Goal: Information Seeking & Learning: Find specific fact

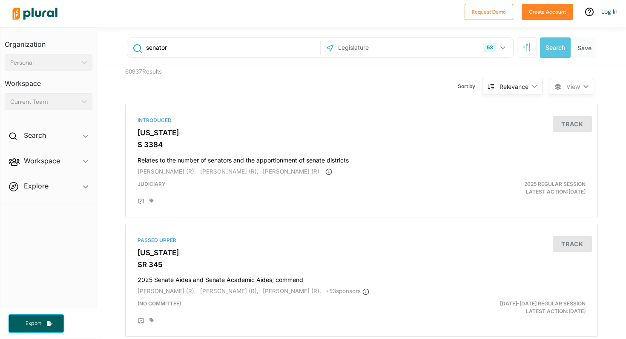
click at [417, 50] on div "53 US Congress [US_STATE] [US_STATE] [US_STATE] [US_STATE] [US_STATE] [US_STATE…" at bounding box center [417, 48] width 188 height 16
click at [500, 48] on icon "button" at bounding box center [502, 47] width 5 height 3
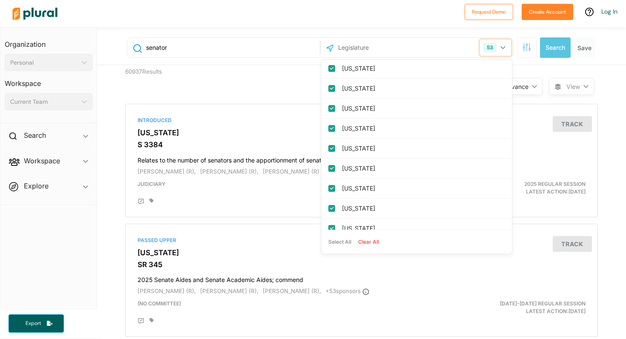
scroll to position [242, 0]
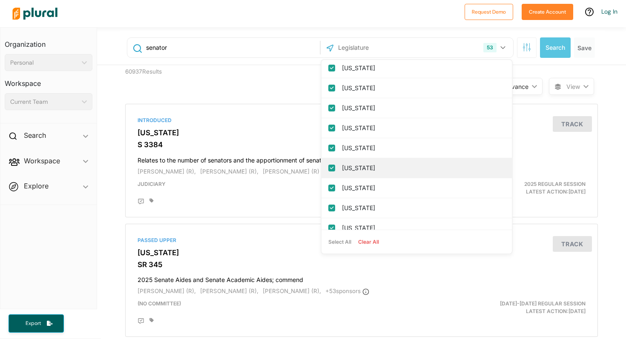
click at [333, 166] on input "[US_STATE]" at bounding box center [331, 168] width 7 height 7
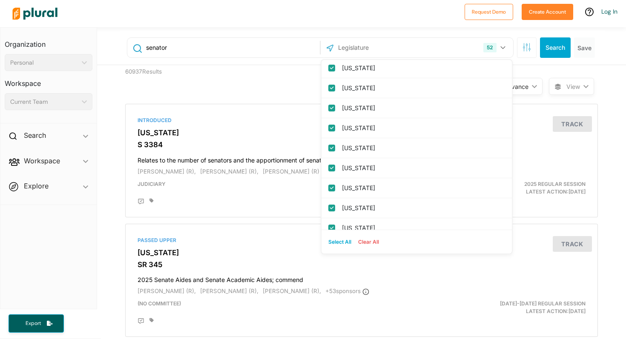
click at [343, 242] on button "Select All" at bounding box center [340, 242] width 30 height 13
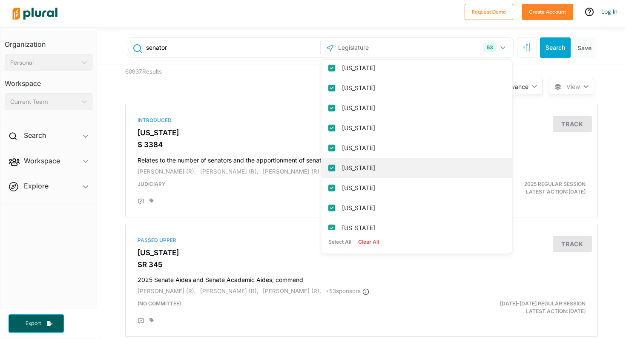
click at [401, 169] on label "[US_STATE]" at bounding box center [422, 168] width 161 height 13
click at [335, 169] on input "[US_STATE]" at bounding box center [331, 168] width 7 height 7
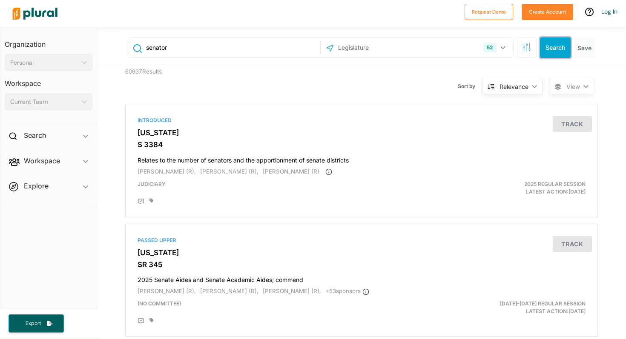
click at [566, 51] on button "Search" at bounding box center [555, 47] width 31 height 20
click at [503, 47] on icon "button" at bounding box center [502, 47] width 5 height 3
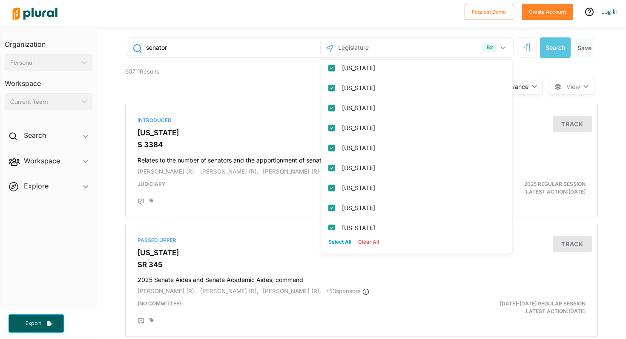
click at [339, 241] on button "Select All" at bounding box center [340, 242] width 30 height 13
click at [368, 244] on button "Clear All" at bounding box center [368, 242] width 28 height 13
checkbox input "false"
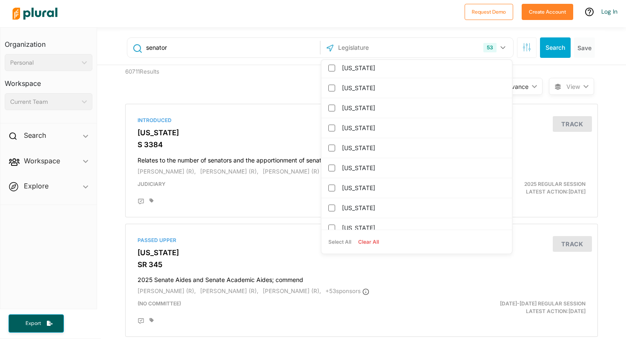
checkbox input "false"
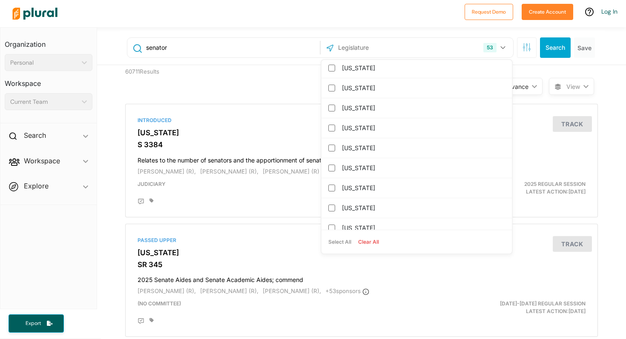
checkbox input "false"
checkbox columbia "false"
checkbox input "false"
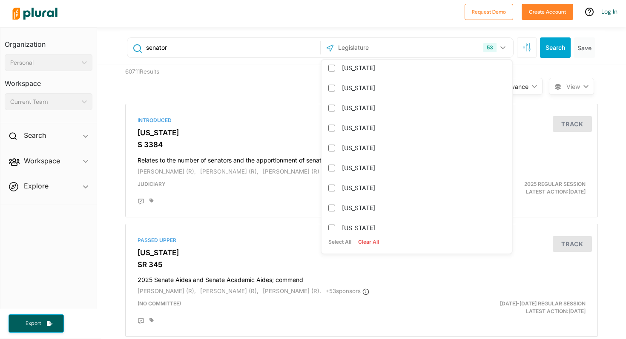
checkbox input "false"
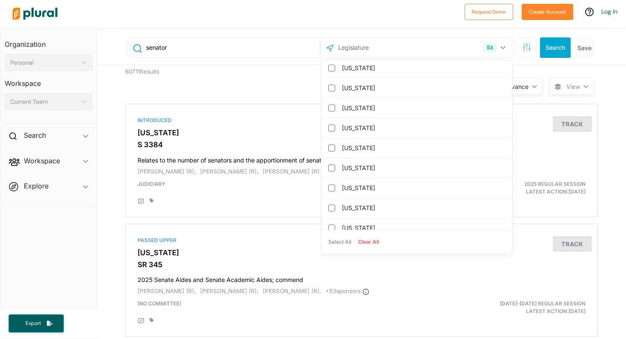
checkbox input "false"
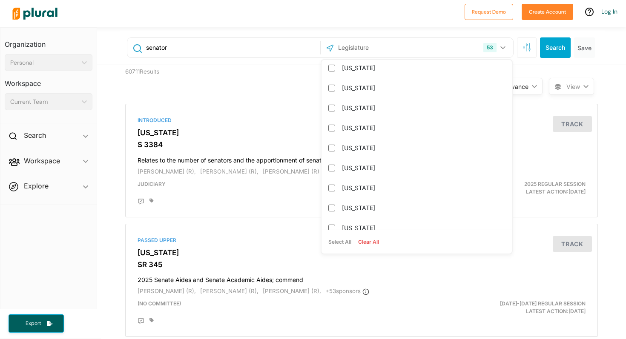
checkbox input "false"
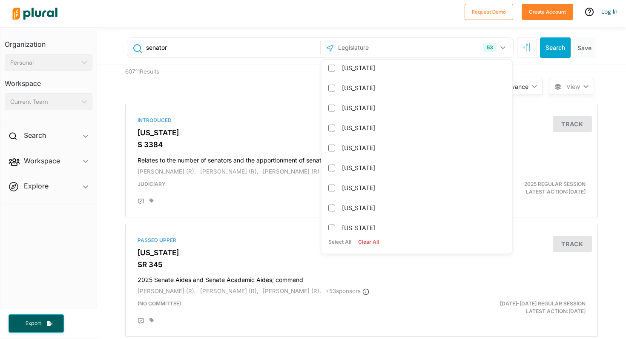
checkbox input "false"
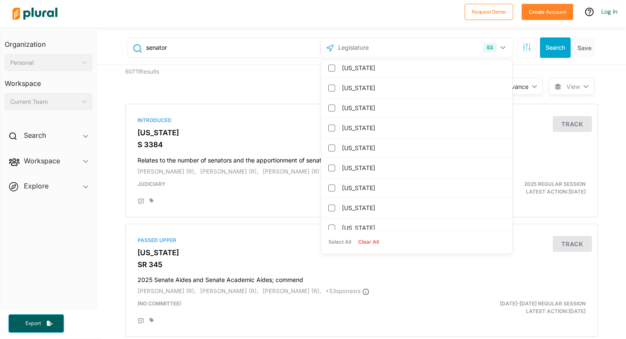
checkbox input "false"
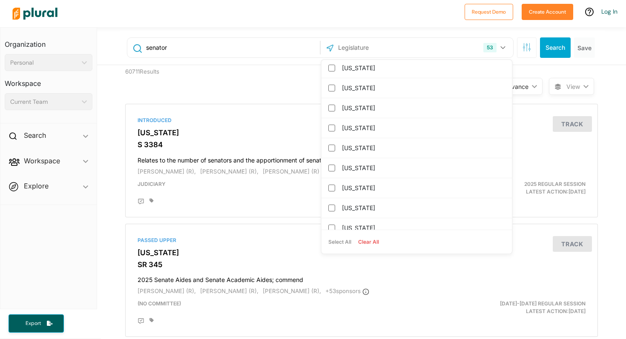
checkbox input "false"
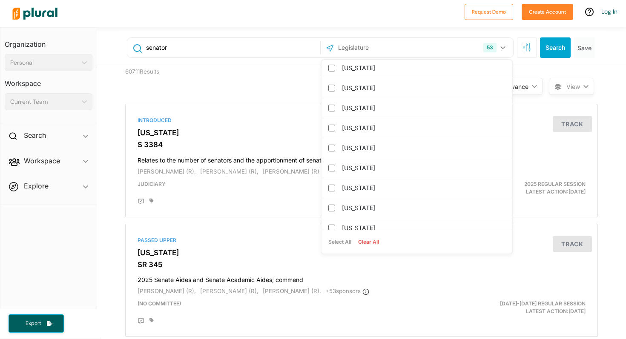
checkbox input "false"
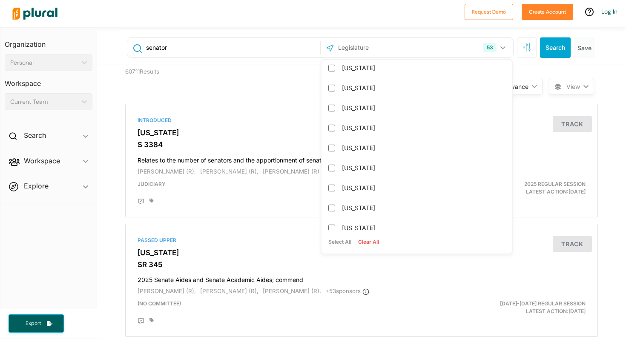
checkbox input "false"
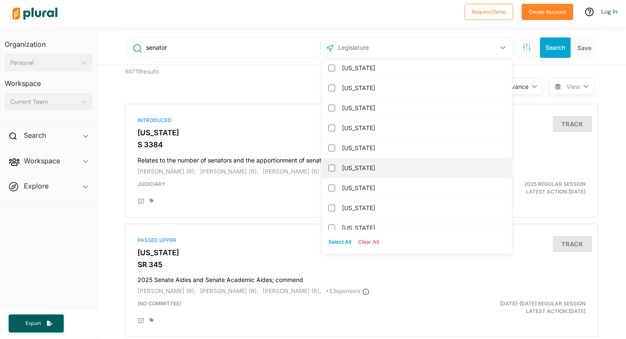
click at [355, 169] on label "[US_STATE]" at bounding box center [422, 168] width 161 height 13
click at [335, 169] on input "[US_STATE]" at bounding box center [331, 168] width 7 height 7
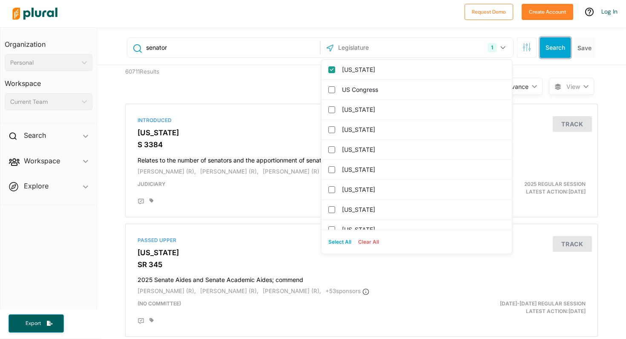
click at [555, 46] on button "Search" at bounding box center [555, 47] width 31 height 20
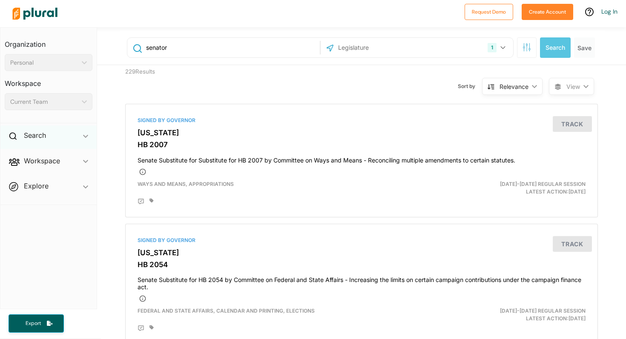
click at [84, 134] on span "ic_keyboard_arrow_down" at bounding box center [85, 137] width 5 height 13
click at [86, 135] on span "ic_keyboard_arrow_down" at bounding box center [85, 137] width 5 height 13
